Goal: Information Seeking & Learning: Learn about a topic

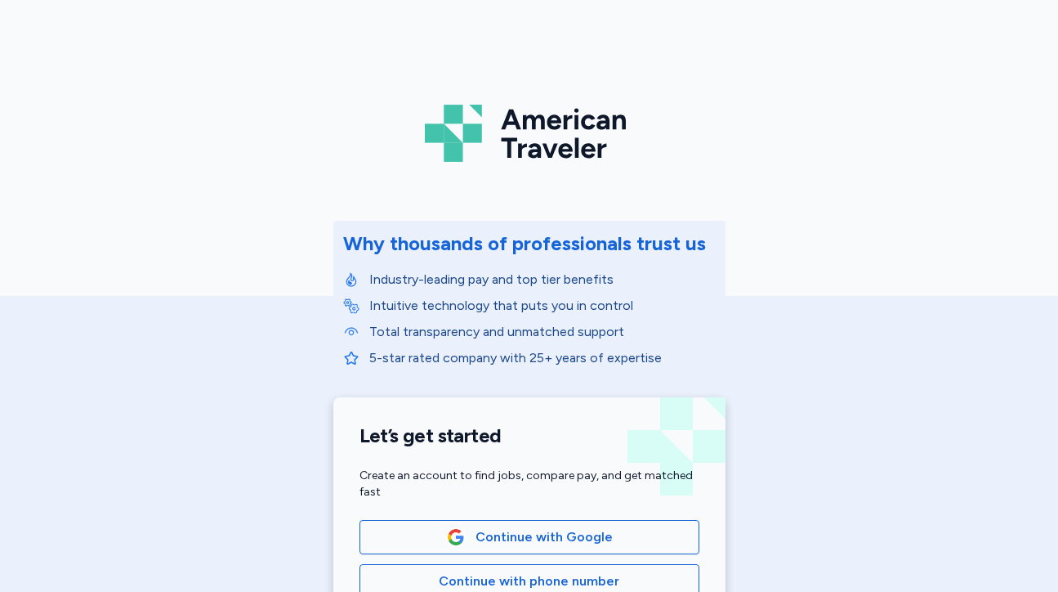
scroll to position [246, 0]
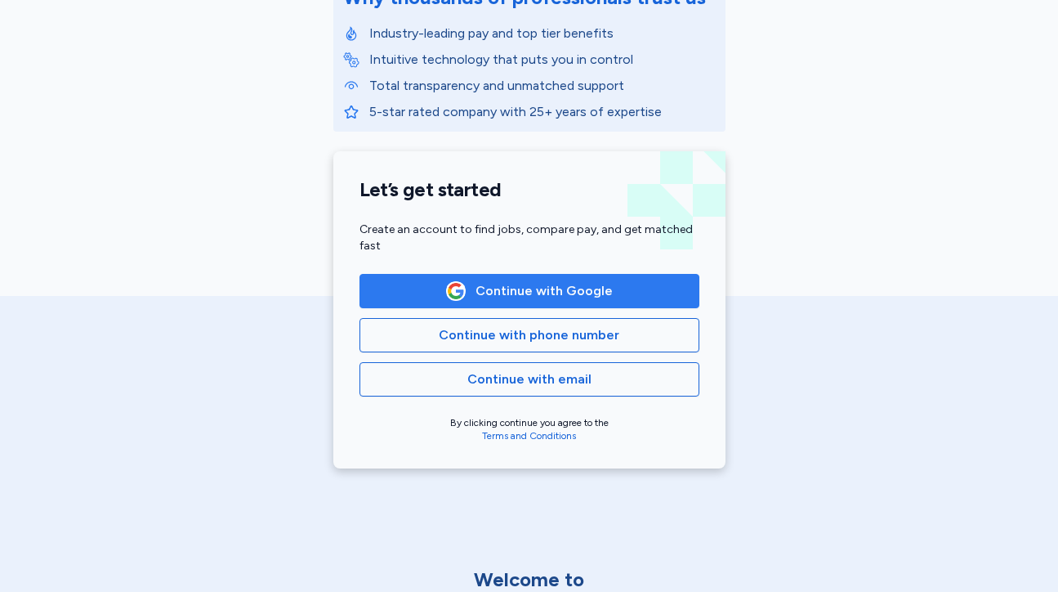
click at [510, 292] on span "Continue with Google" at bounding box center [544, 291] width 137 height 20
click at [620, 290] on span "Continue with Google" at bounding box center [529, 291] width 312 height 20
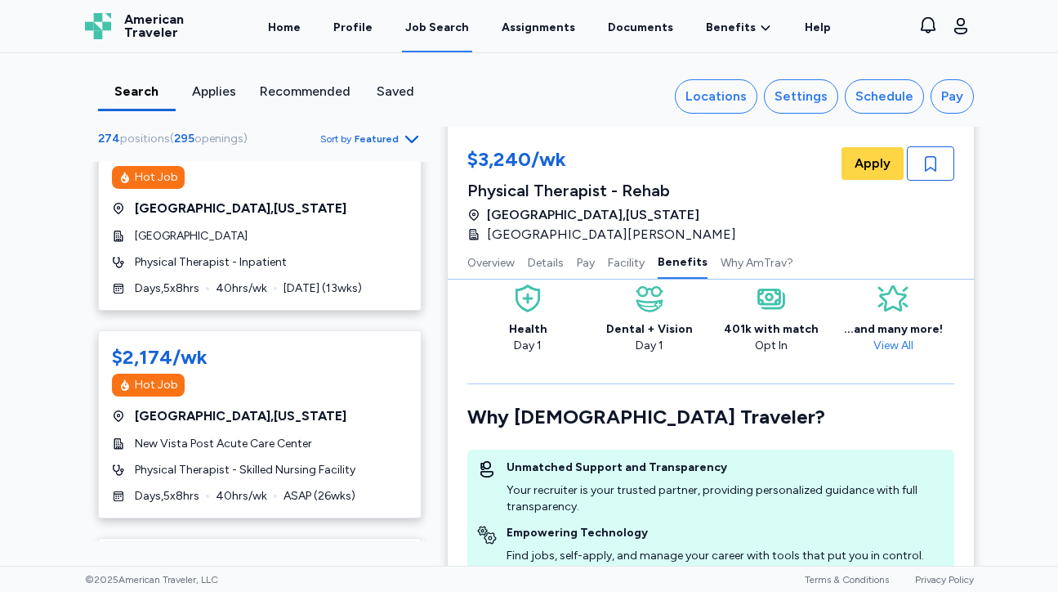
scroll to position [3985, 0]
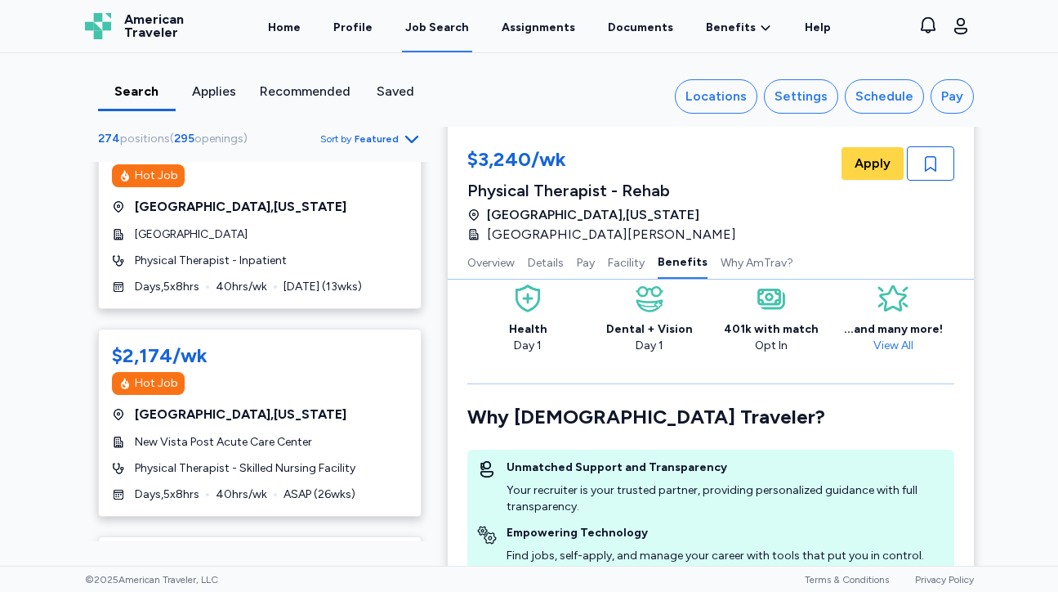
click at [376, 144] on span "Featured" at bounding box center [377, 138] width 44 height 13
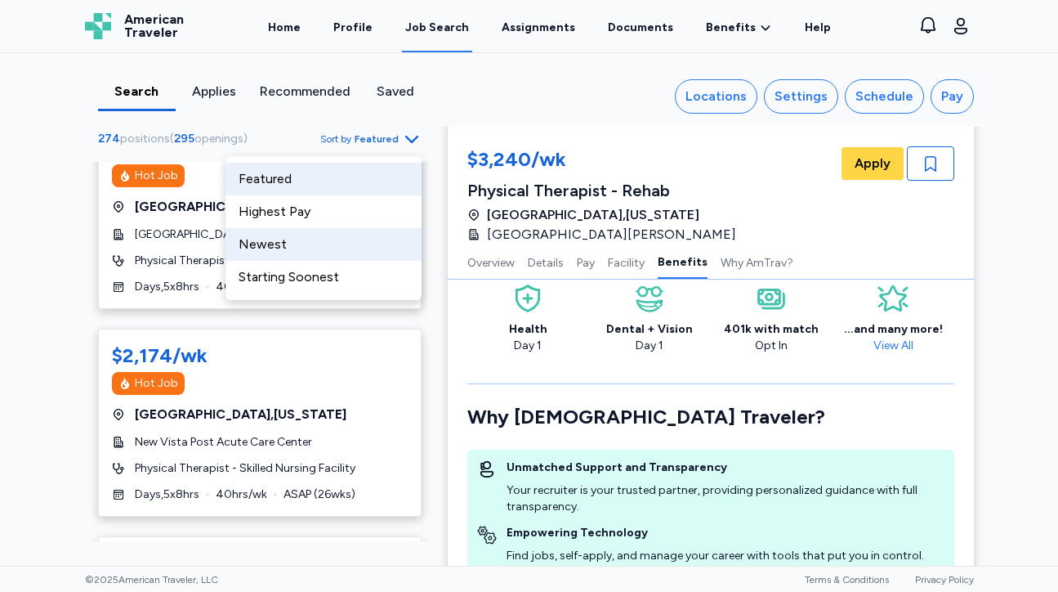
click at [310, 248] on div "Newest" at bounding box center [324, 244] width 196 height 33
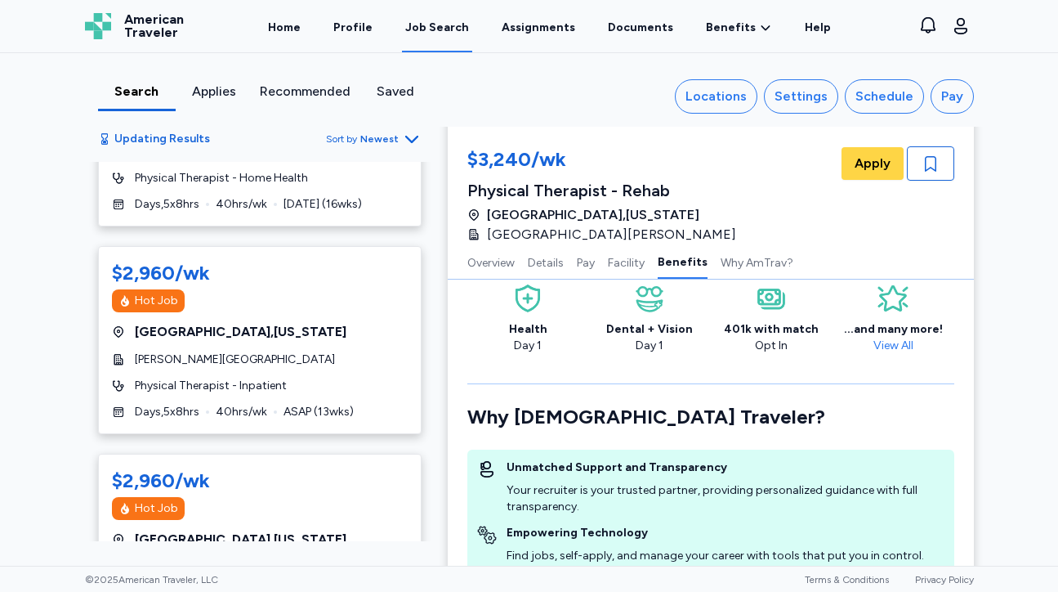
scroll to position [132, 0]
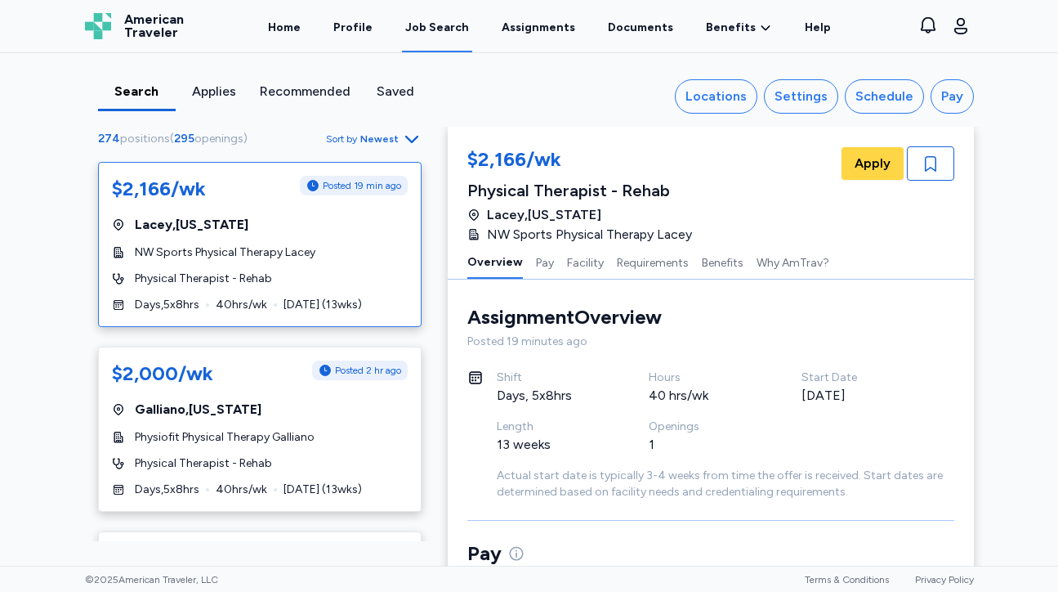
click at [385, 142] on span "Newest" at bounding box center [379, 138] width 38 height 13
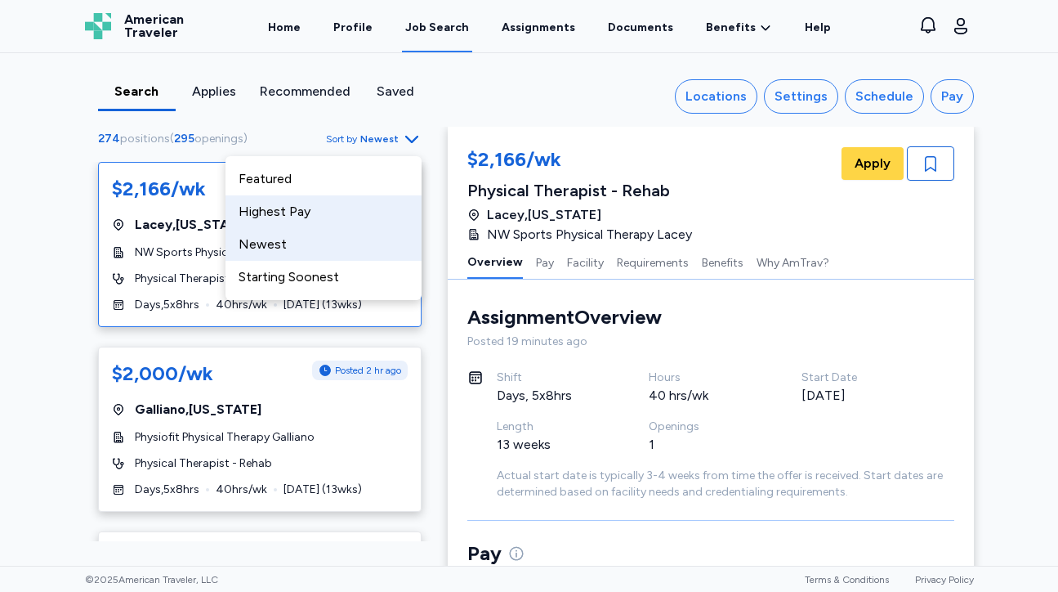
click at [346, 206] on div "Highest Pay" at bounding box center [324, 211] width 196 height 33
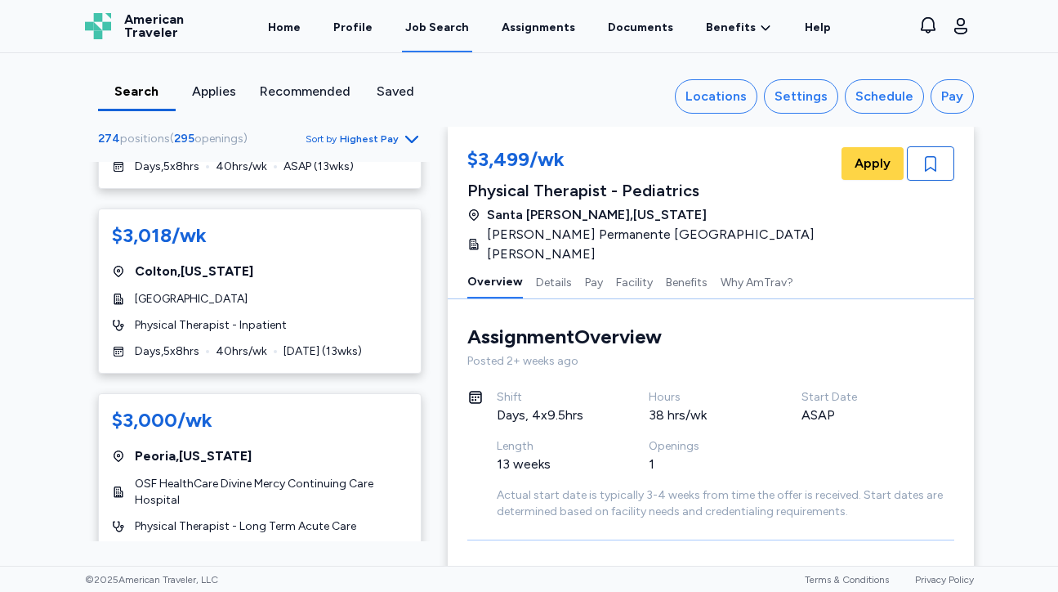
scroll to position [1855, 0]
click at [347, 318] on div "Physical Therapist - Inpatient" at bounding box center [260, 326] width 296 height 16
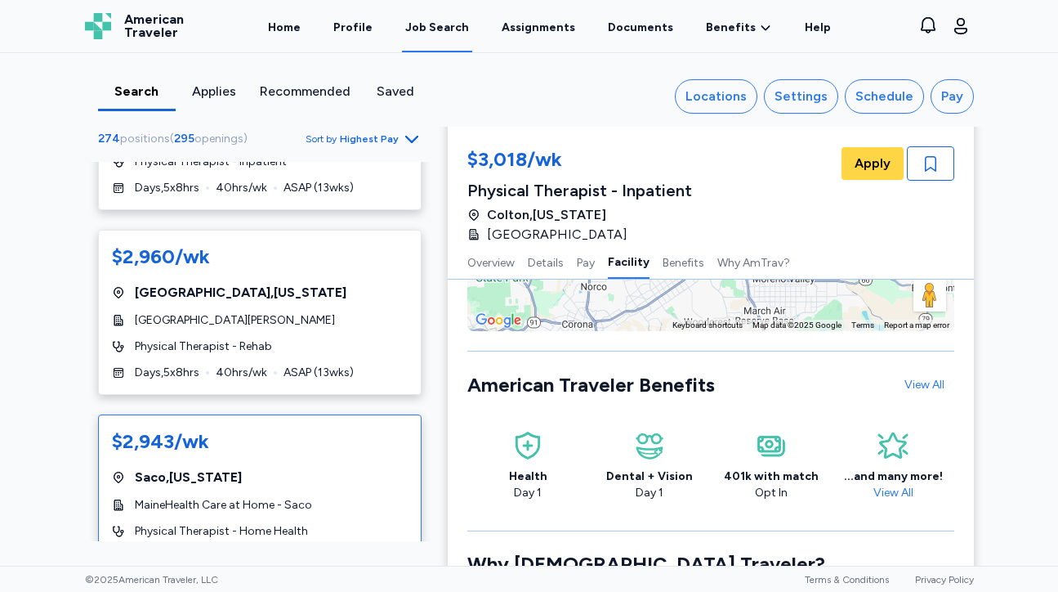
scroll to position [2994, 0]
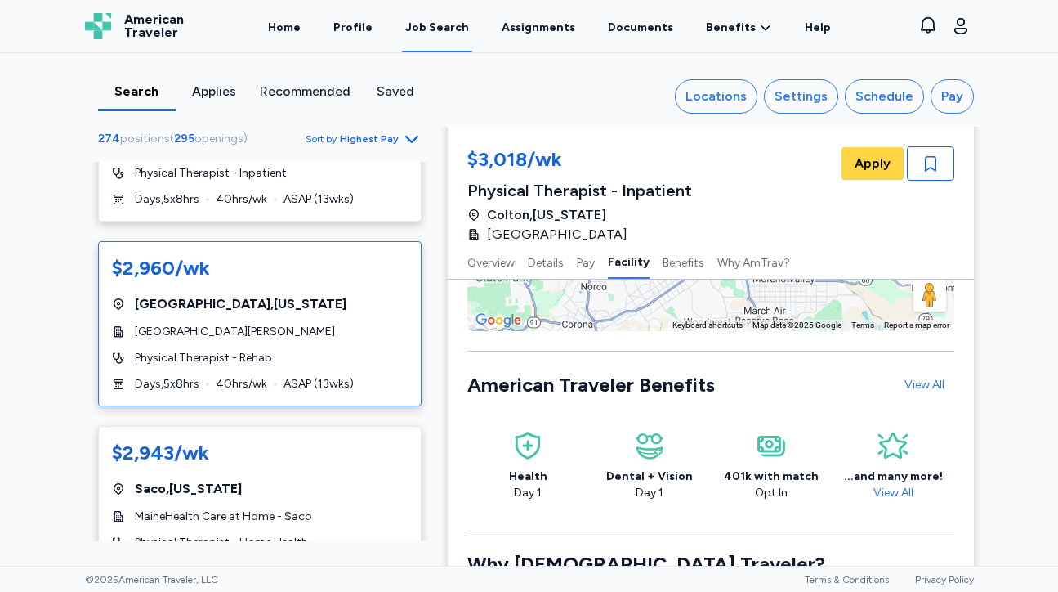
click at [336, 350] on div "Physical Therapist - Rehab" at bounding box center [260, 358] width 296 height 16
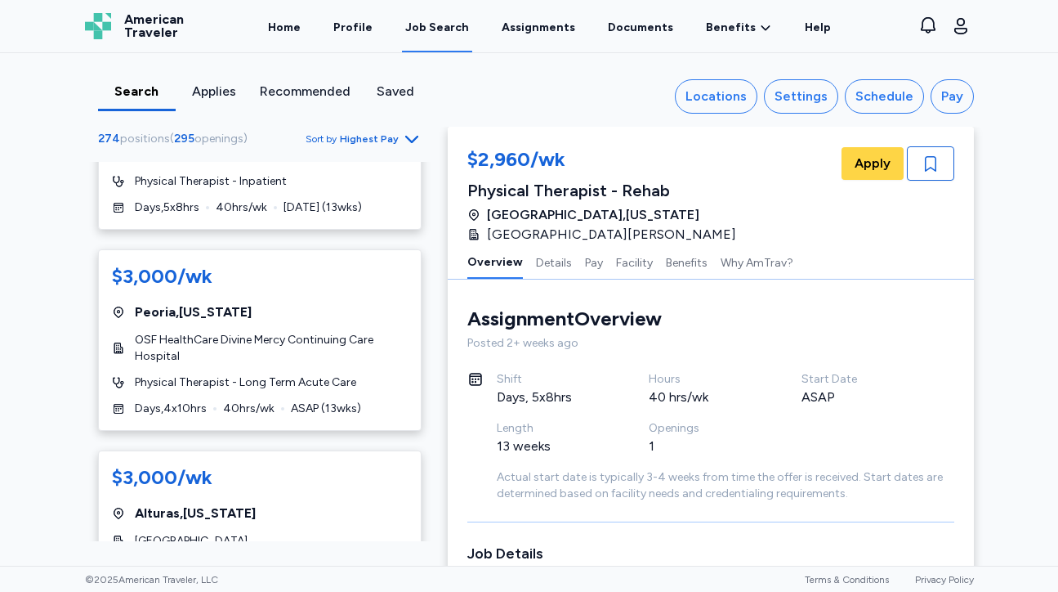
scroll to position [1916, 0]
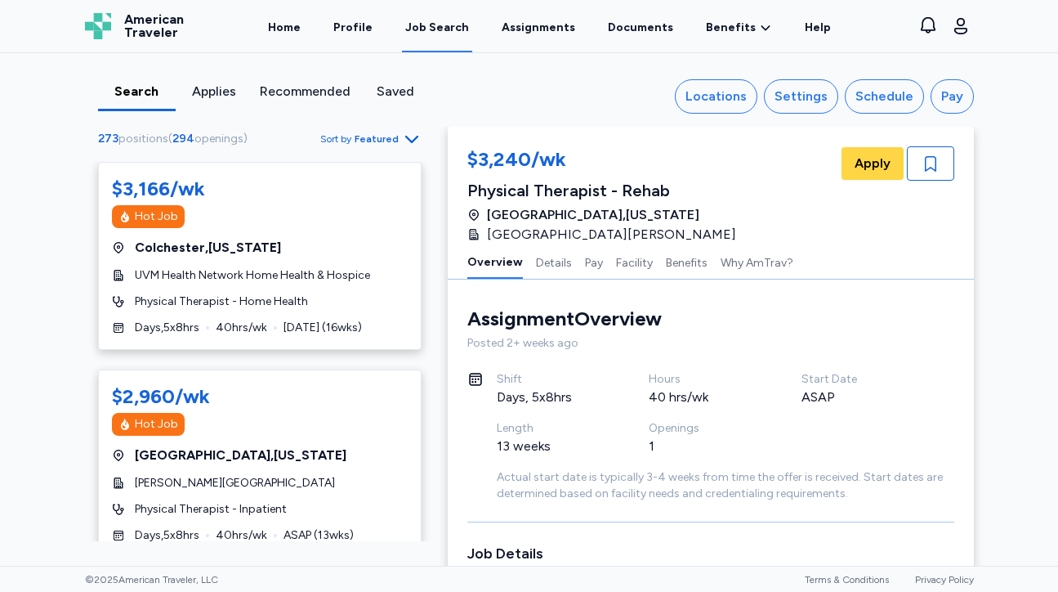
click at [386, 139] on span "Featured" at bounding box center [377, 138] width 44 height 13
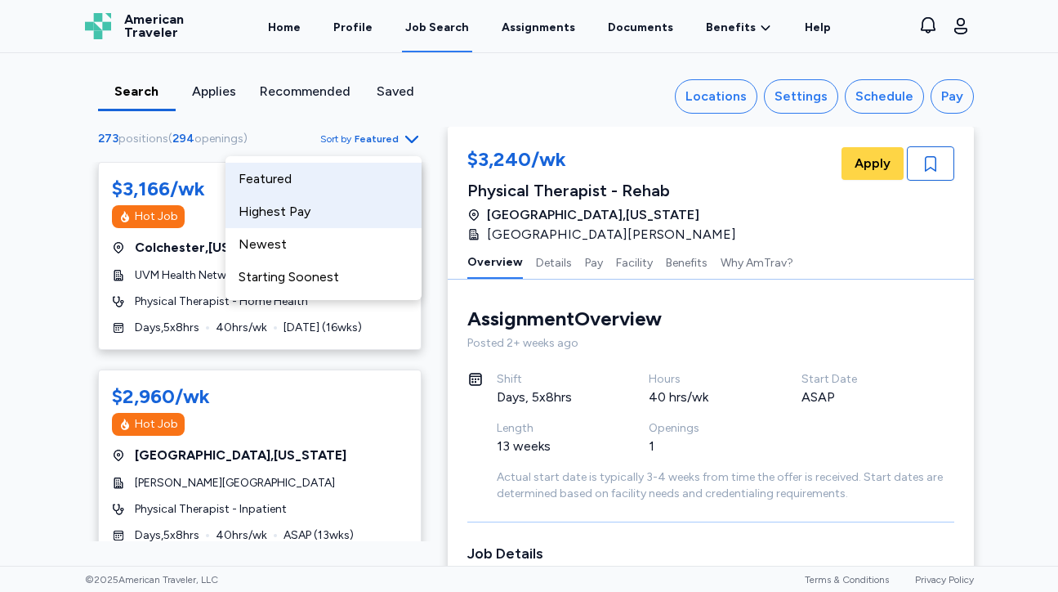
click at [353, 218] on div "Highest Pay" at bounding box center [324, 211] width 196 height 33
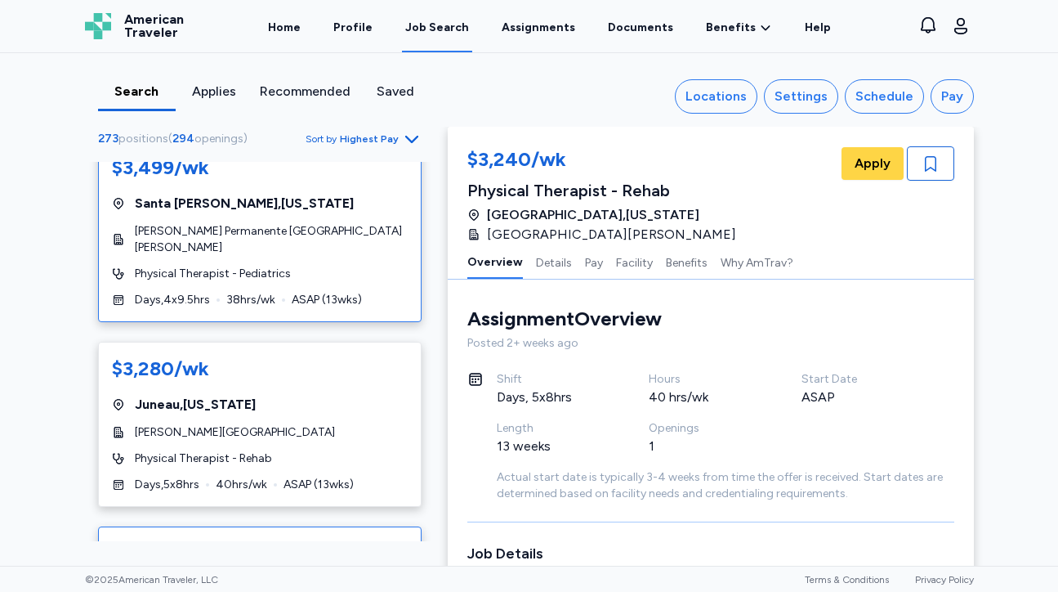
scroll to position [26, 0]
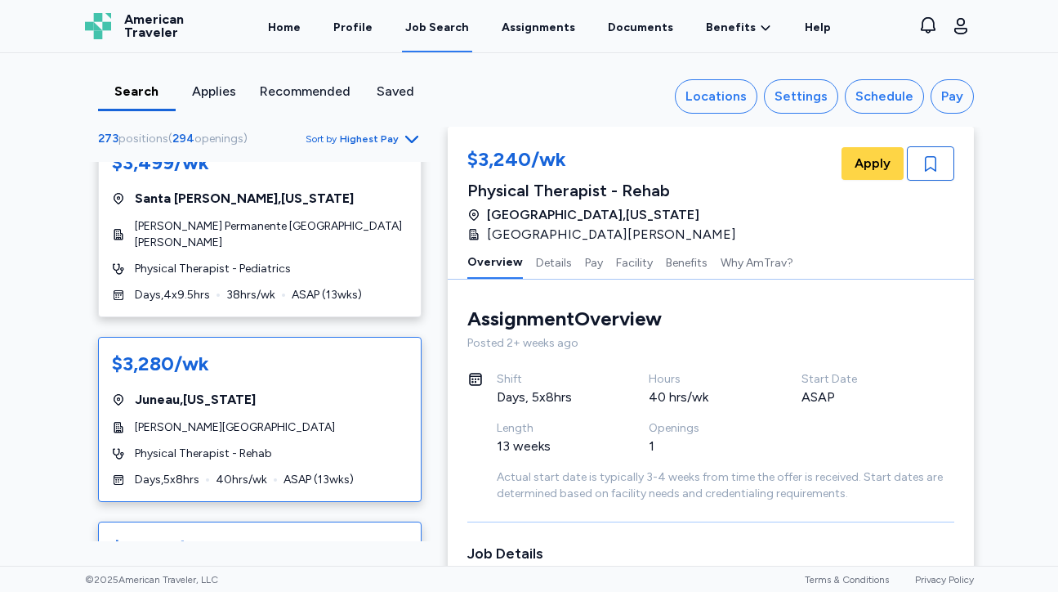
click at [369, 390] on div "[GEOGRAPHIC_DATA] , [US_STATE]" at bounding box center [260, 400] width 296 height 20
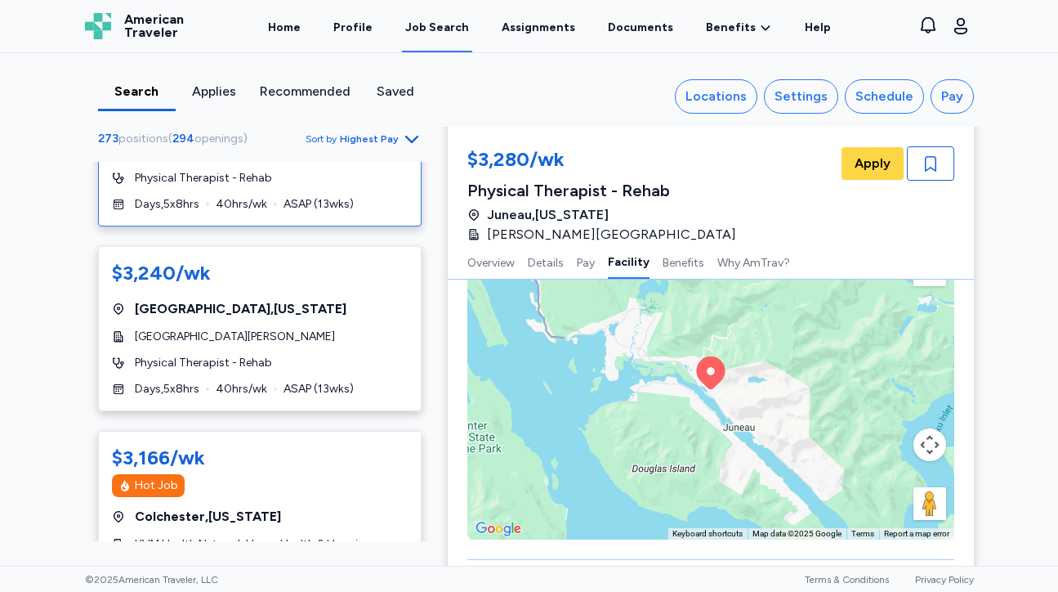
scroll to position [364, 0]
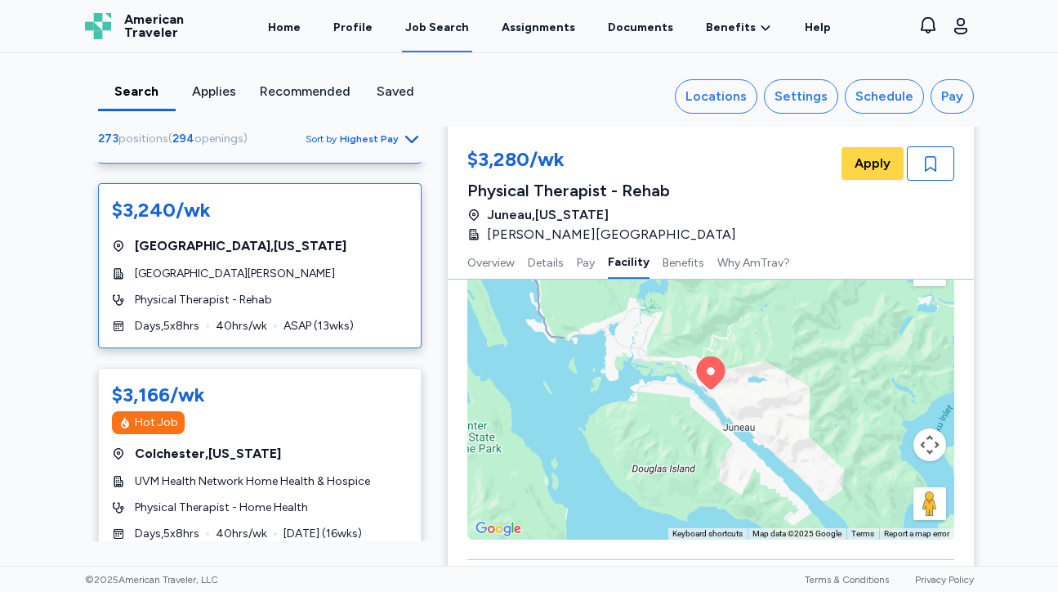
click at [363, 239] on div "[GEOGRAPHIC_DATA] , [US_STATE]" at bounding box center [260, 246] width 296 height 20
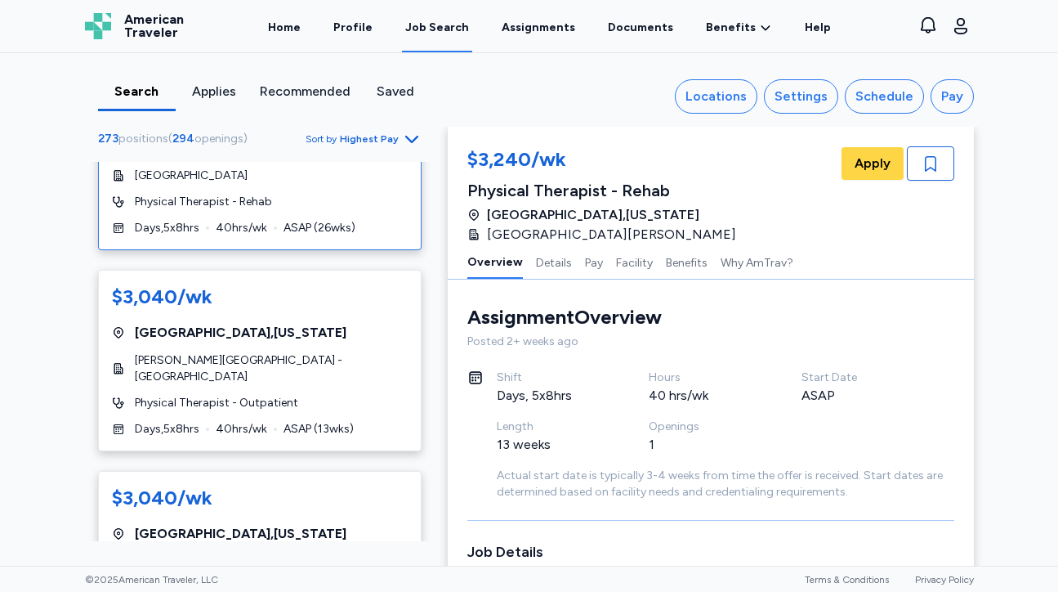
scroll to position [1476, 0]
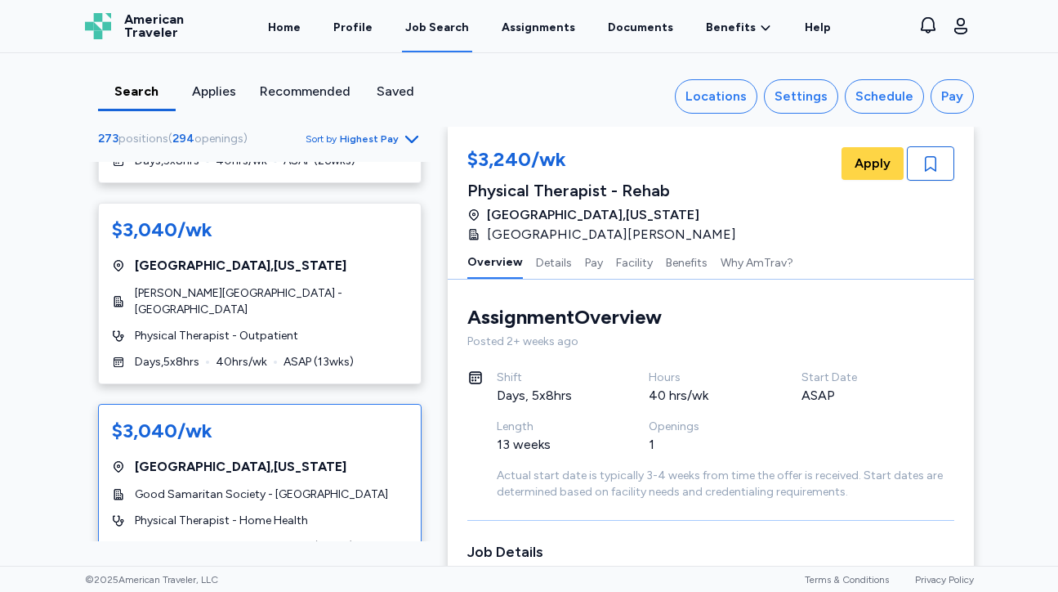
click at [349, 418] on div "$3,040/wk" at bounding box center [260, 432] width 296 height 29
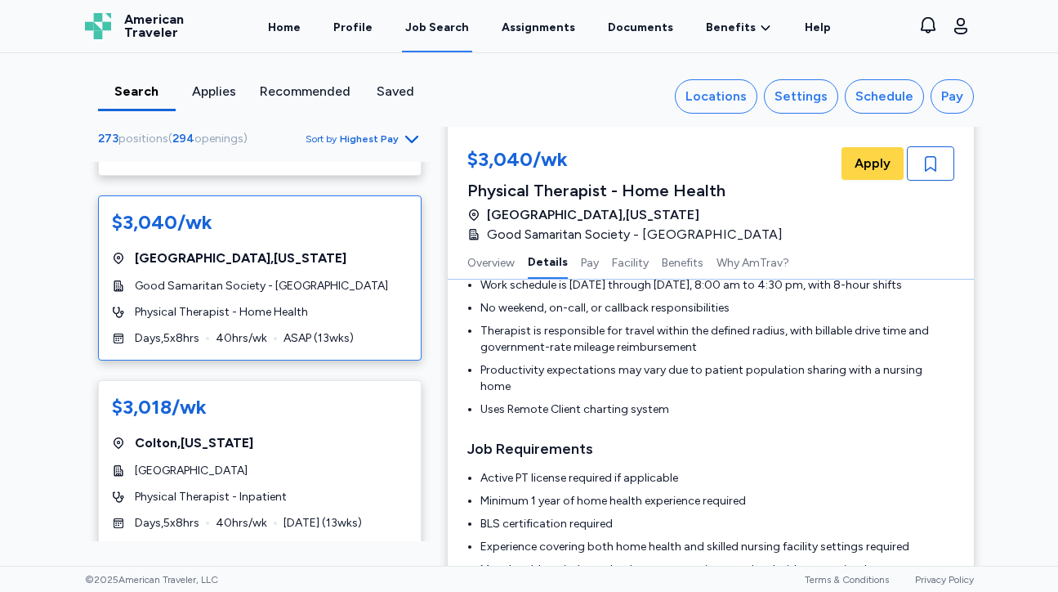
scroll to position [1783, 0]
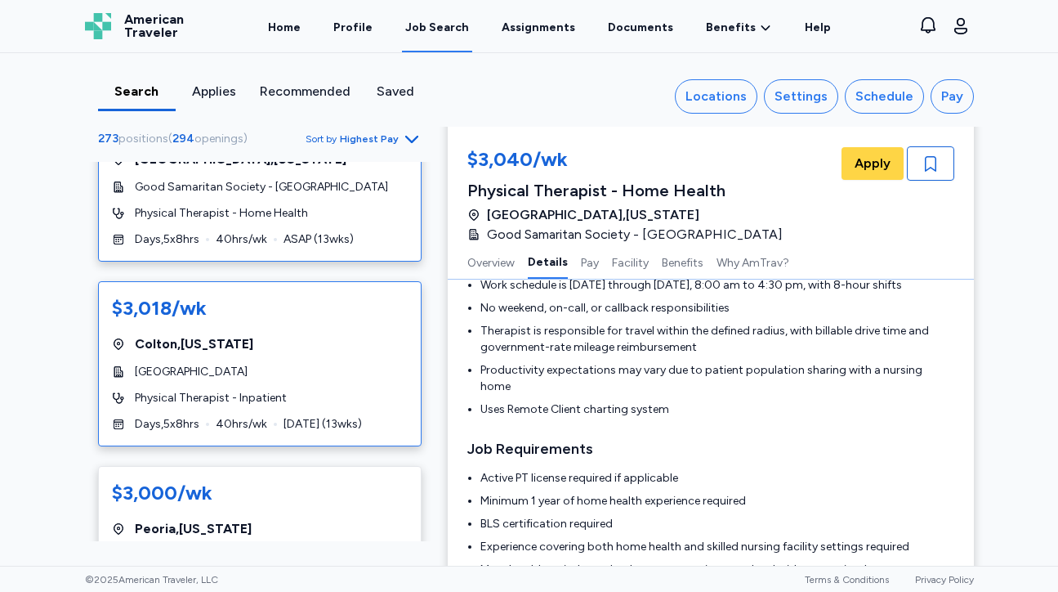
click at [402, 364] on div "[GEOGRAPHIC_DATA]" at bounding box center [260, 372] width 296 height 16
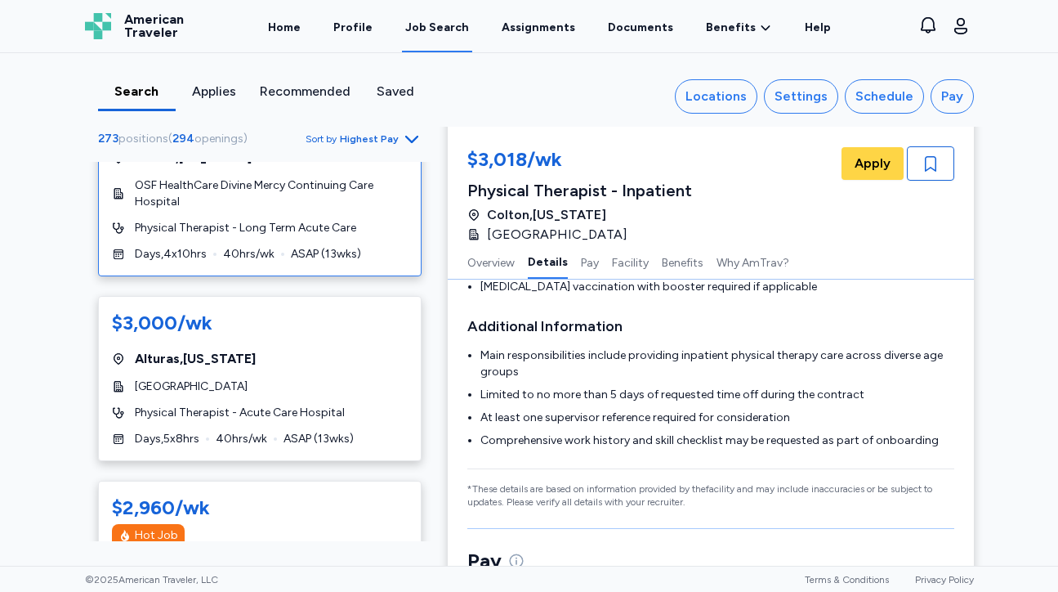
scroll to position [2211, 0]
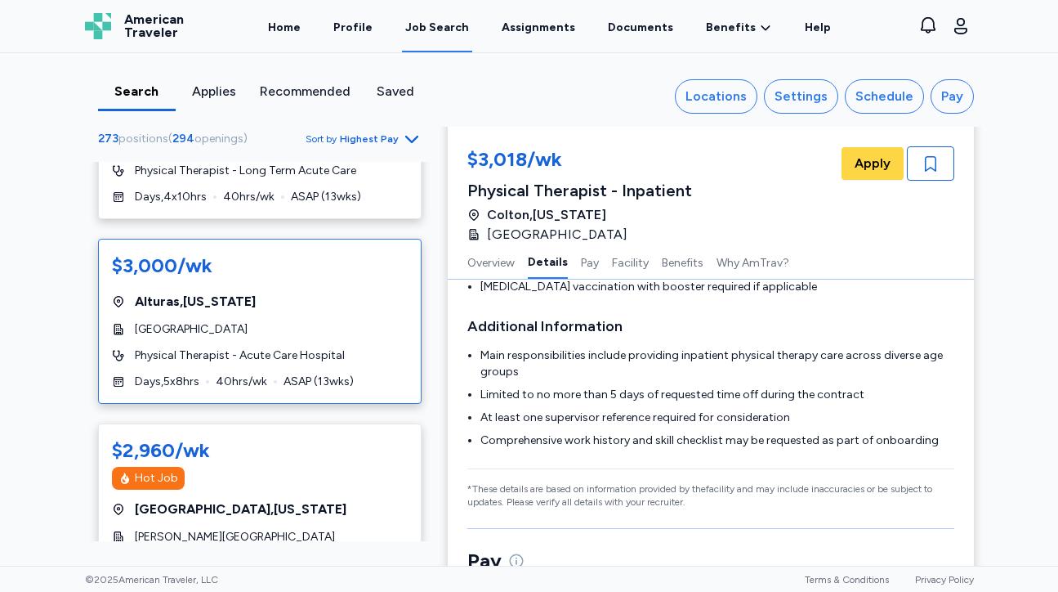
click at [363, 321] on div "[GEOGRAPHIC_DATA]" at bounding box center [260, 329] width 296 height 16
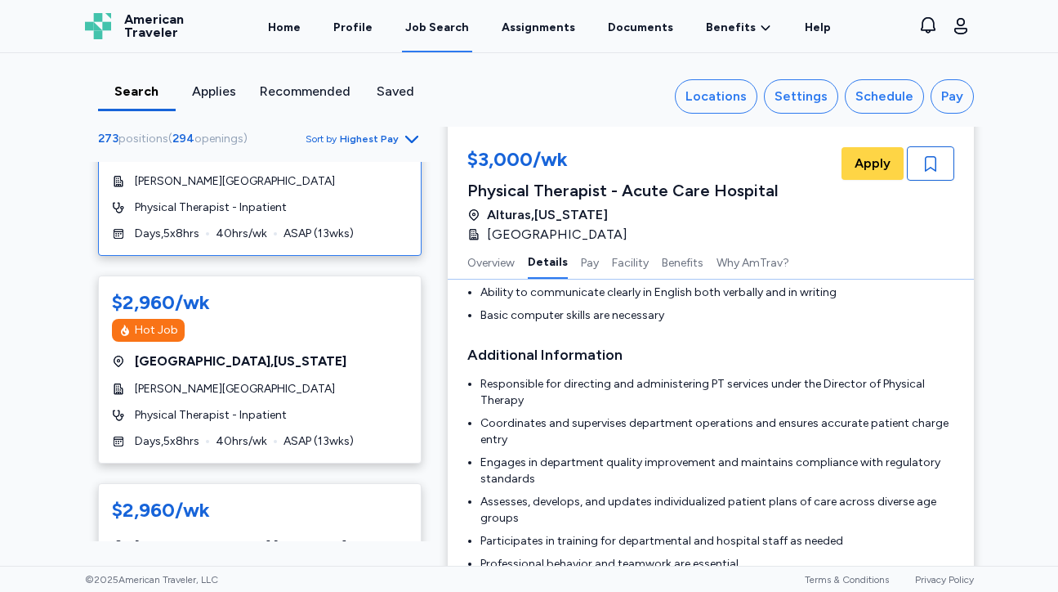
scroll to position [2629, 0]
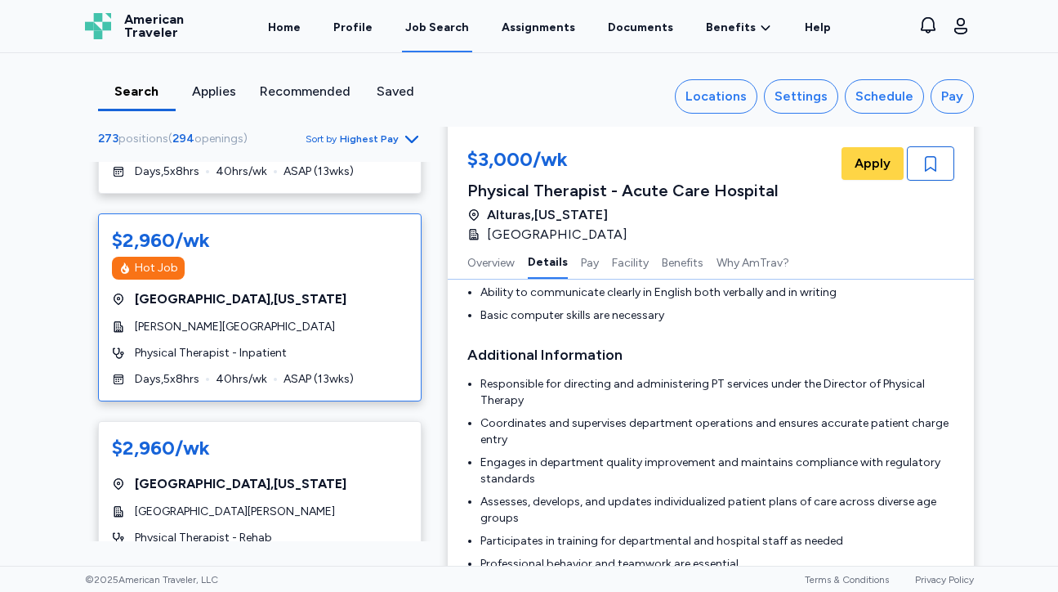
click at [340, 319] on div "[PERSON_NAME][GEOGRAPHIC_DATA]" at bounding box center [260, 327] width 296 height 16
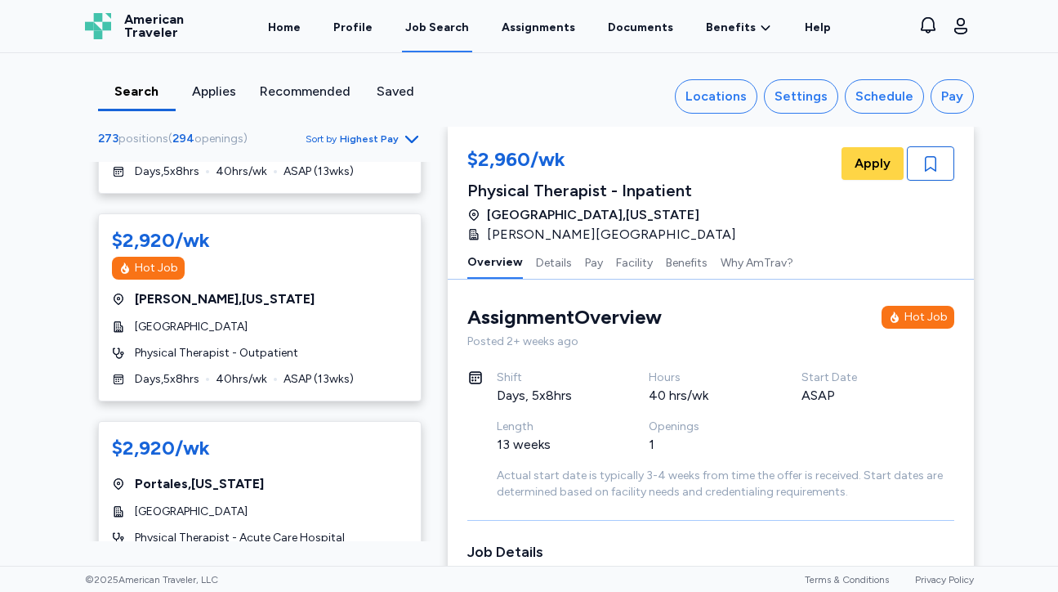
scroll to position [3198, 0]
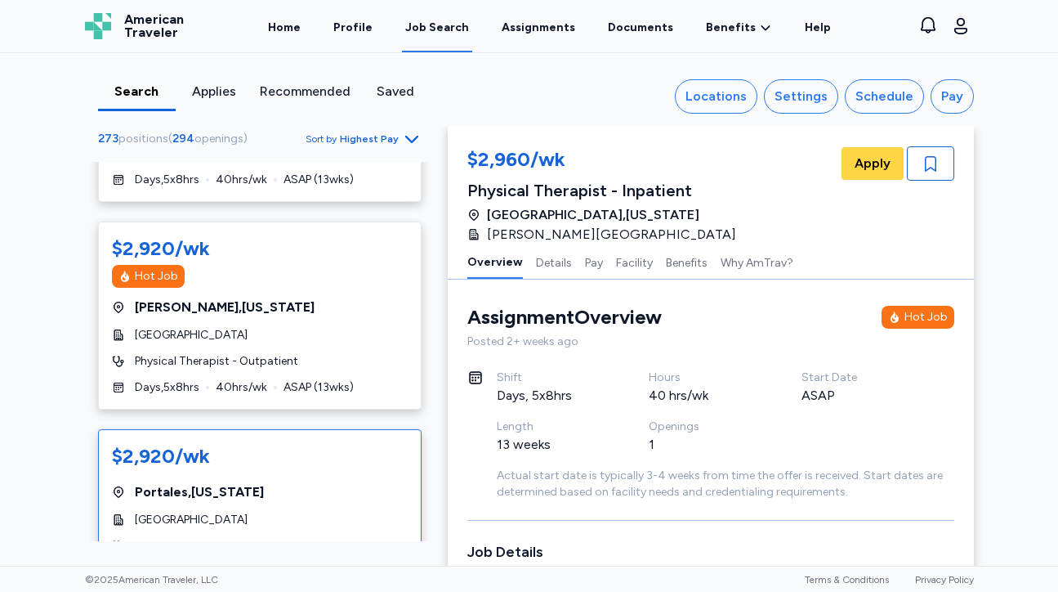
click at [297, 482] on div "Portales , [US_STATE]" at bounding box center [260, 492] width 296 height 20
